Goal: Task Accomplishment & Management: Manage account settings

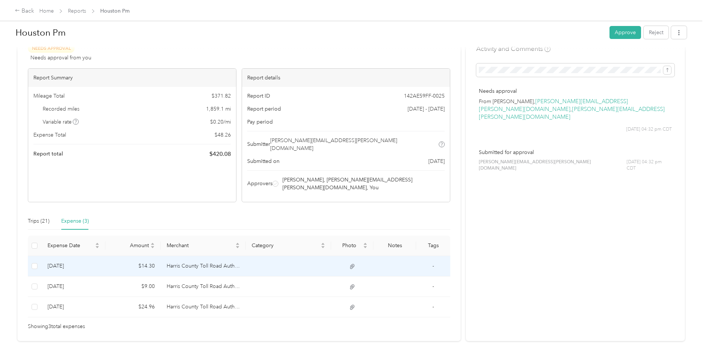
scroll to position [36, 0]
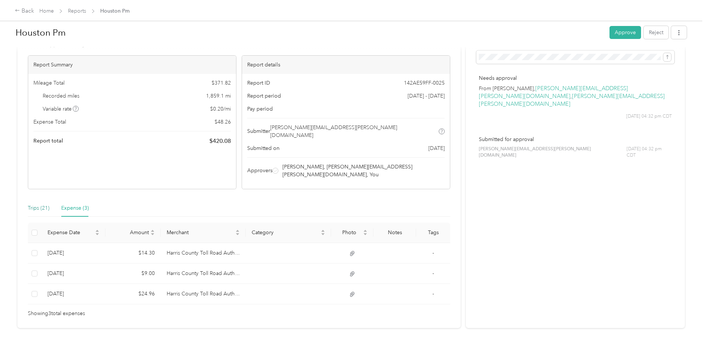
click at [37, 204] on div "Trips (21)" at bounding box center [39, 208] width 22 height 8
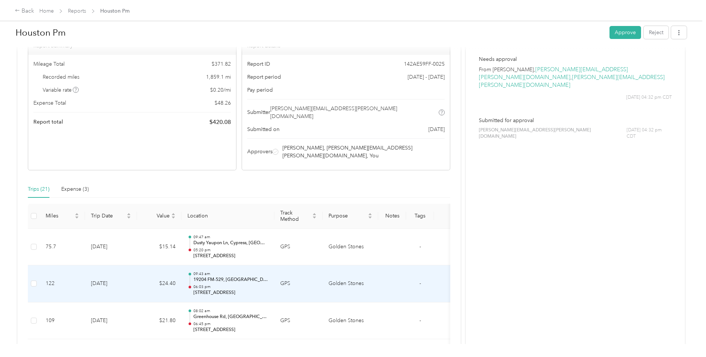
scroll to position [18, 0]
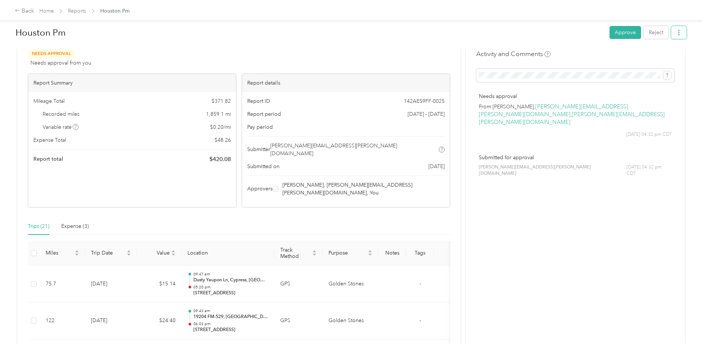
click at [679, 33] on icon "button" at bounding box center [678, 32] width 5 height 5
click at [657, 60] on span "Download" at bounding box center [656, 60] width 24 height 8
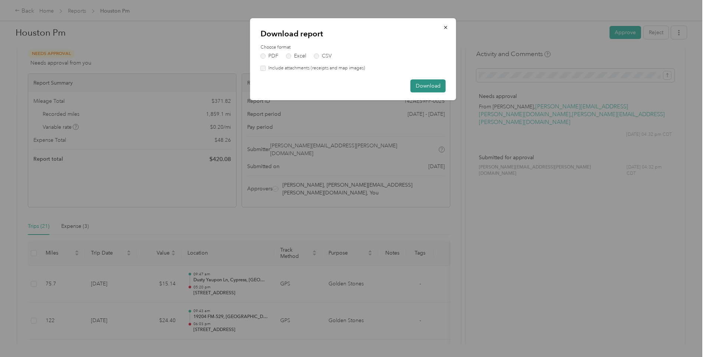
click at [418, 84] on button "Download" at bounding box center [428, 85] width 35 height 13
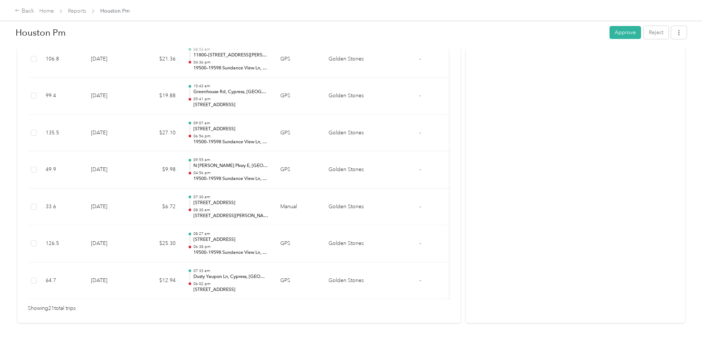
scroll to position [760, 0]
click at [630, 32] on button "Approve" at bounding box center [625, 32] width 32 height 13
click at [647, 30] on button "Unapprove" at bounding box center [649, 32] width 37 height 13
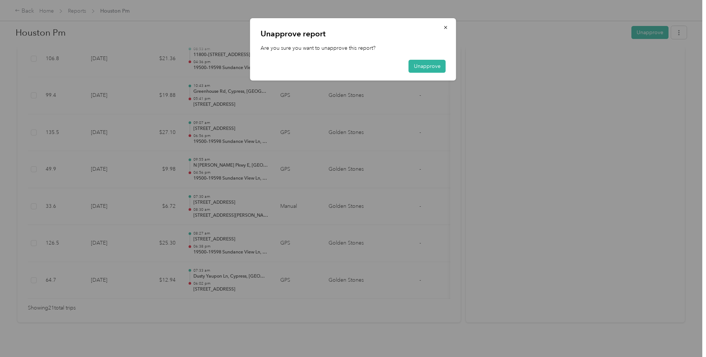
click at [648, 30] on div at bounding box center [353, 178] width 706 height 357
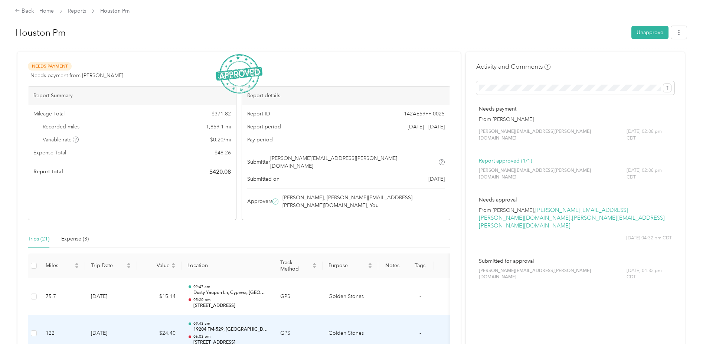
scroll to position [0, 0]
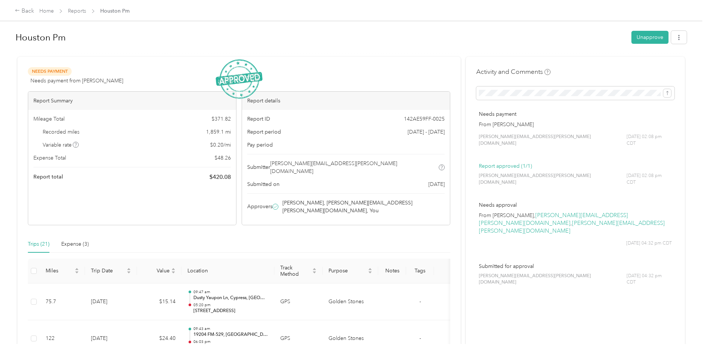
click at [222, 158] on span "$ 48.26" at bounding box center [223, 158] width 16 height 8
drag, startPoint x: 222, startPoint y: 158, endPoint x: 216, endPoint y: 157, distance: 6.1
click at [216, 157] on span "$ 48.26" at bounding box center [223, 158] width 16 height 8
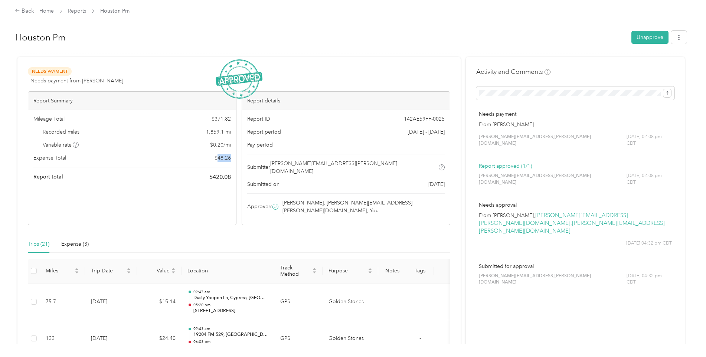
click at [216, 157] on span "$ 48.26" at bounding box center [223, 158] width 16 height 8
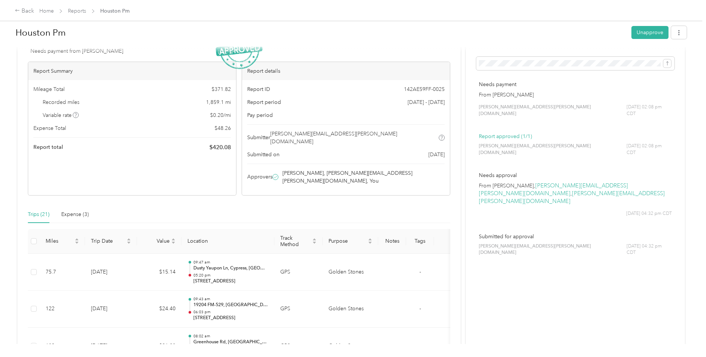
scroll to position [74, 0]
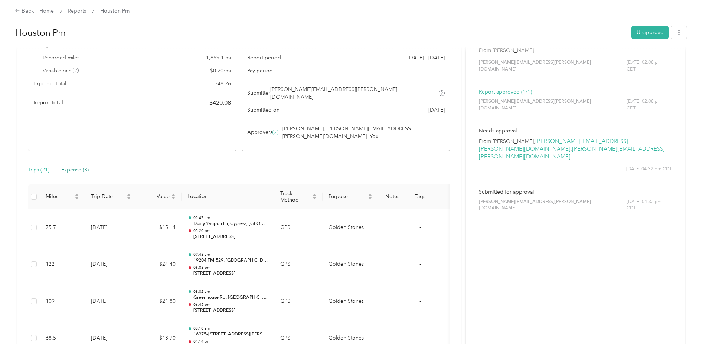
click at [80, 166] on div "Expense (3)" at bounding box center [74, 170] width 27 height 8
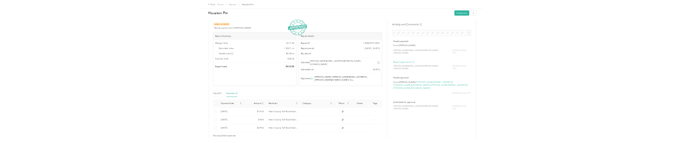
scroll to position [0, 0]
